Goal: Find specific page/section: Find specific page/section

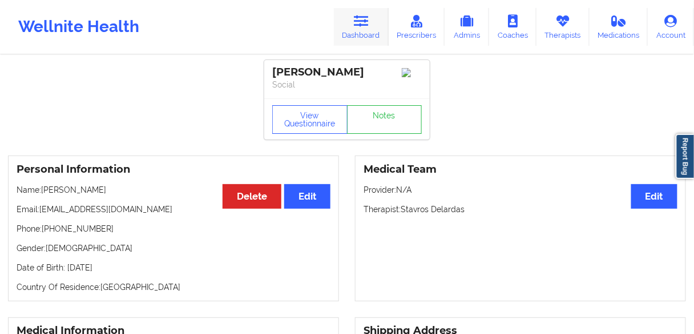
click at [359, 11] on link "Dashboard" at bounding box center [361, 27] width 55 height 38
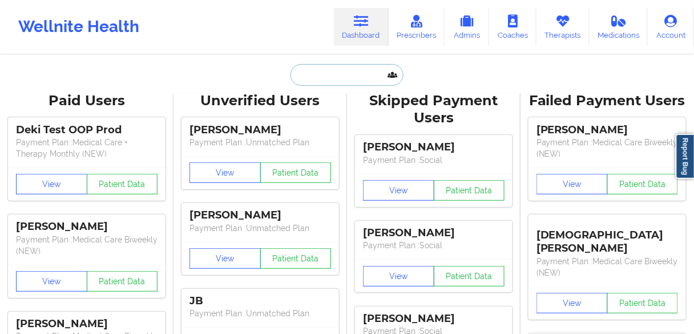
click at [312, 69] on input "text" at bounding box center [347, 75] width 113 height 22
paste input "[PERSON_NAME]"
type input "[PERSON_NAME]"
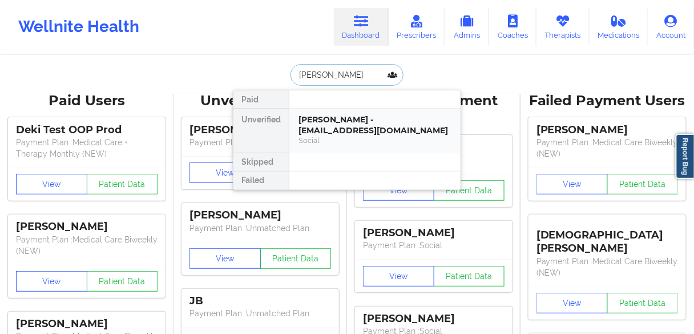
click at [332, 122] on div "[PERSON_NAME] - [EMAIL_ADDRESS][DOMAIN_NAME]" at bounding box center [375, 124] width 153 height 21
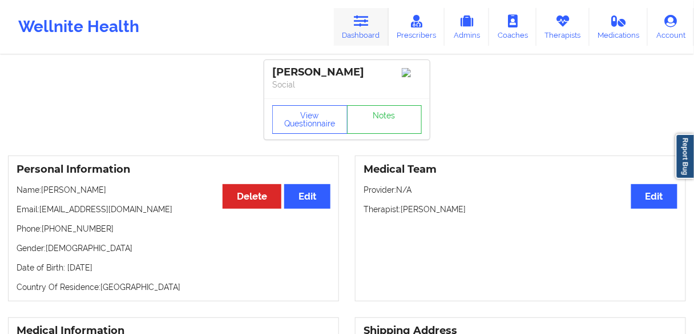
click at [364, 31] on link "Dashboard" at bounding box center [361, 27] width 55 height 38
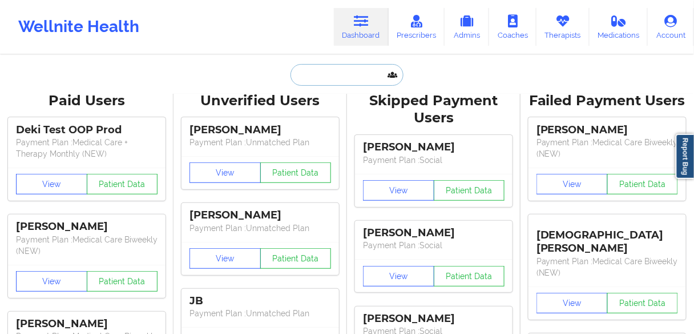
click at [316, 75] on input "text" at bounding box center [347, 75] width 113 height 22
paste input "[PERSON_NAME]"
type input "[PERSON_NAME]"
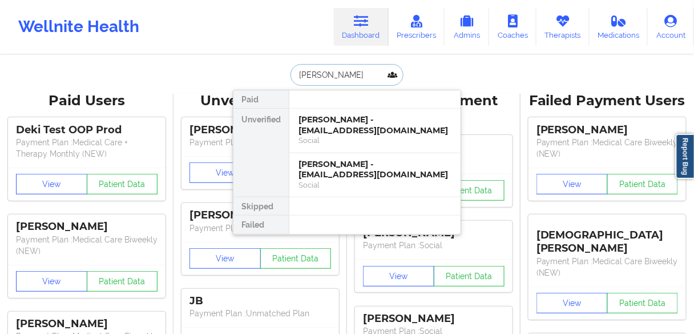
click at [324, 129] on div "[PERSON_NAME] - [EMAIL_ADDRESS][DOMAIN_NAME]" at bounding box center [375, 124] width 153 height 21
